Goal: Register for event/course

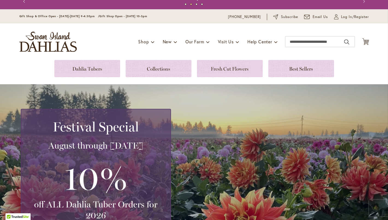
scroll to position [4, 0]
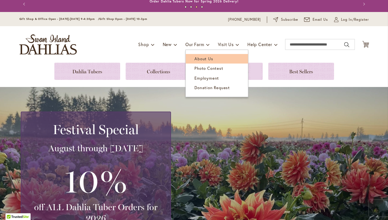
click at [200, 62] on link "About Us" at bounding box center [217, 59] width 62 height 10
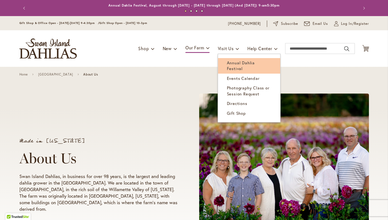
click at [238, 61] on span "Annual Dahlia Festival" at bounding box center [241, 65] width 28 height 11
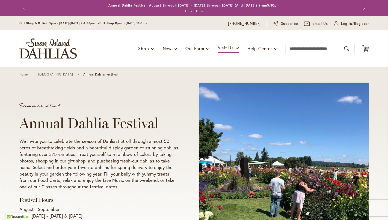
click at [21, 116] on h1 "Annual Dahlia Festival" at bounding box center [98, 123] width 159 height 16
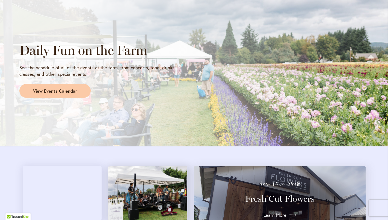
scroll to position [458, 0]
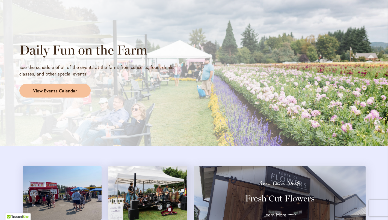
click at [47, 90] on span "View Events Calendar" at bounding box center [55, 91] width 44 height 6
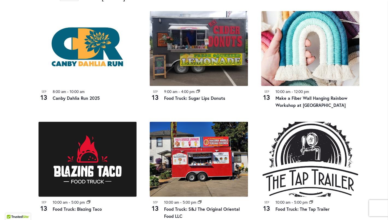
scroll to position [295, 0]
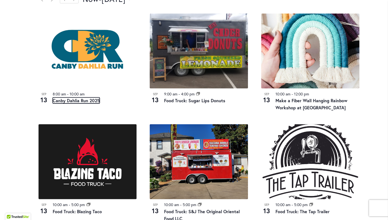
click at [73, 102] on link "Canby Dahlia Run 2025" at bounding box center [76, 101] width 47 height 6
